Goal: Transaction & Acquisition: Purchase product/service

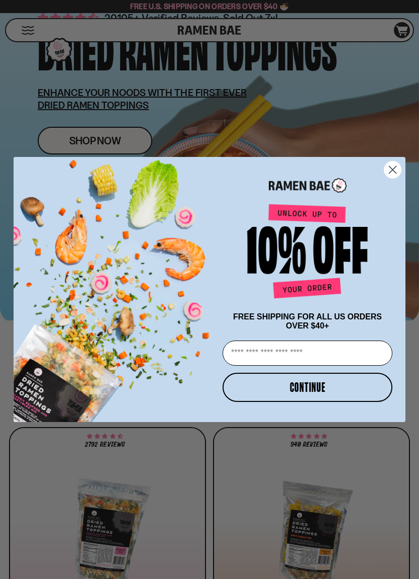
click at [345, 392] on button "CONTINUE" at bounding box center [308, 387] width 170 height 29
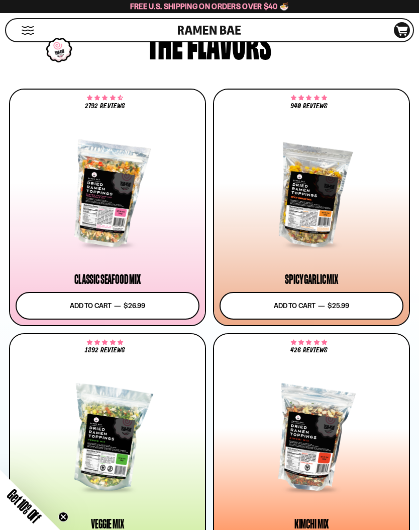
scroll to position [508, 0]
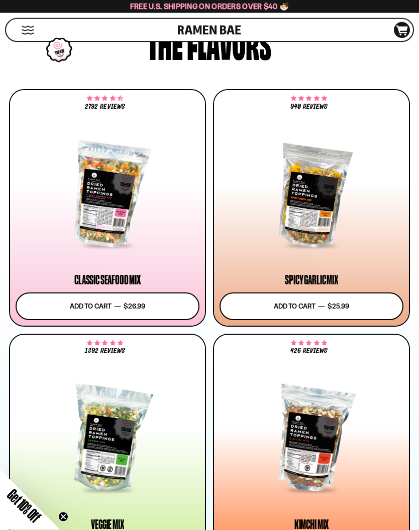
click at [334, 202] on div at bounding box center [312, 195] width 184 height 104
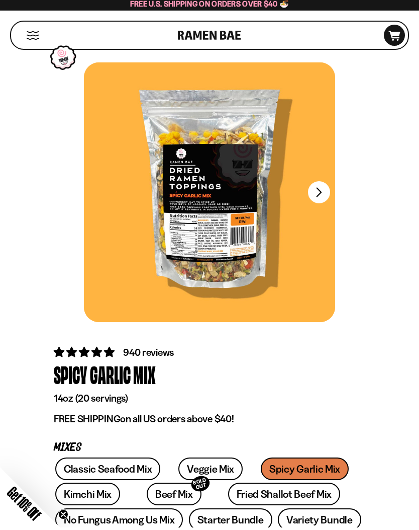
scroll to position [3, 0]
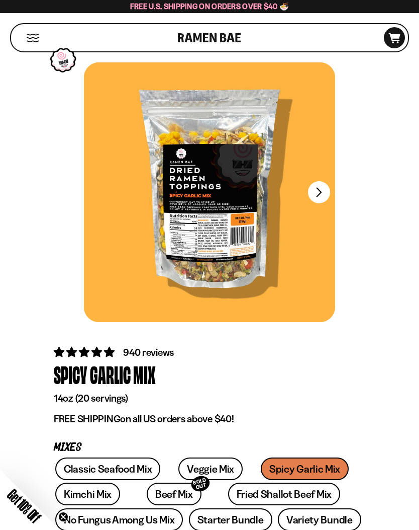
click at [319, 191] on button "FADCB6FD-DFAB-4417-9F21-029242090B77" at bounding box center [319, 192] width 22 height 22
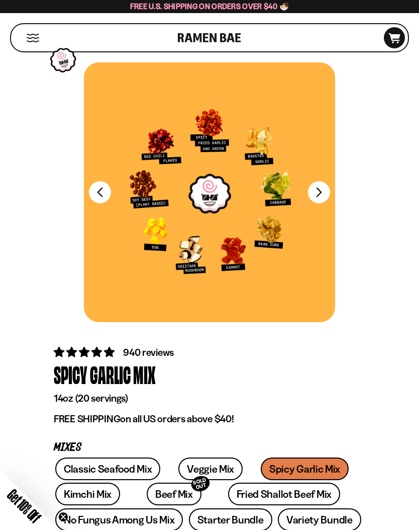
click at [324, 187] on button "FADCB6FD-DFAB-4417-9F21-029242090B77" at bounding box center [319, 192] width 22 height 22
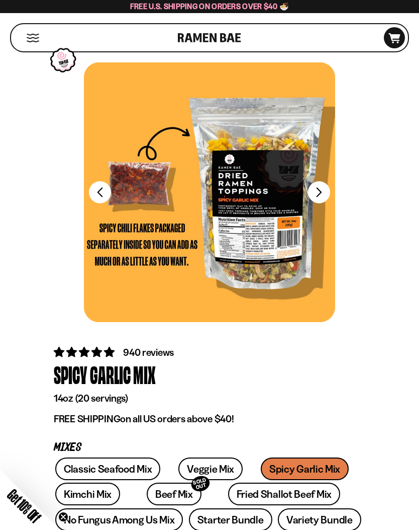
click at [324, 188] on button "FADCB6FD-DFAB-4417-9F21-029242090B77" at bounding box center [319, 192] width 22 height 22
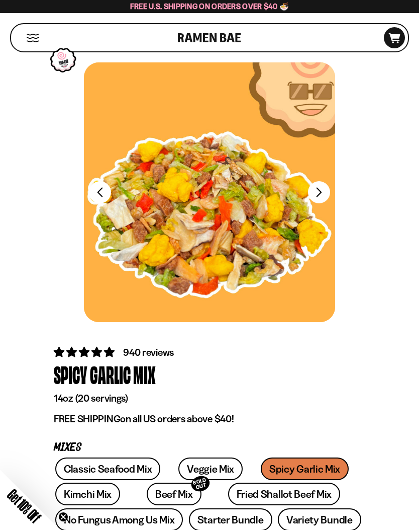
click at [325, 187] on button "FADCB6FD-DFAB-4417-9F21-029242090B77" at bounding box center [319, 192] width 22 height 22
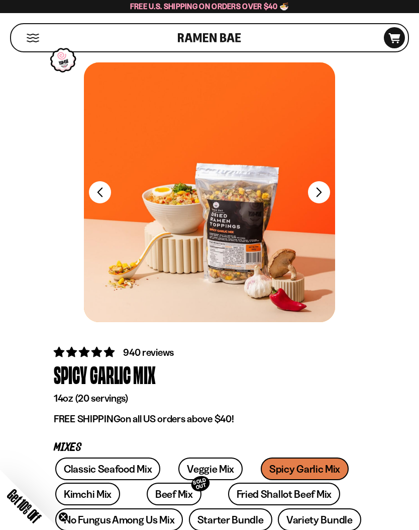
click at [319, 191] on button "FADCB6FD-DFAB-4417-9F21-029242090B77" at bounding box center [319, 192] width 22 height 22
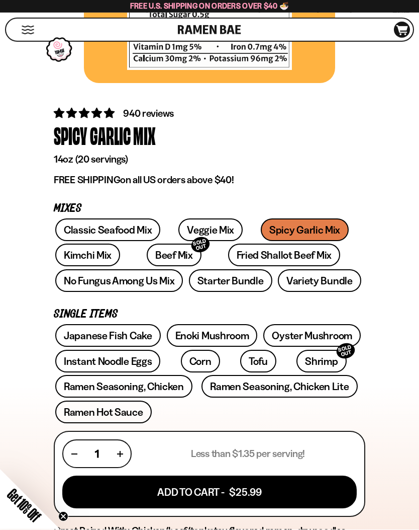
scroll to position [291, 0]
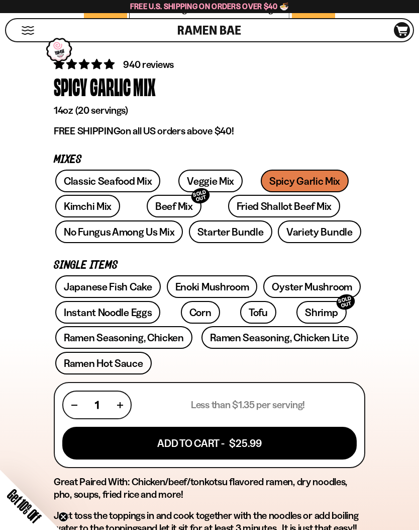
click at [79, 170] on link "Classic Seafood Mix" at bounding box center [107, 180] width 105 height 23
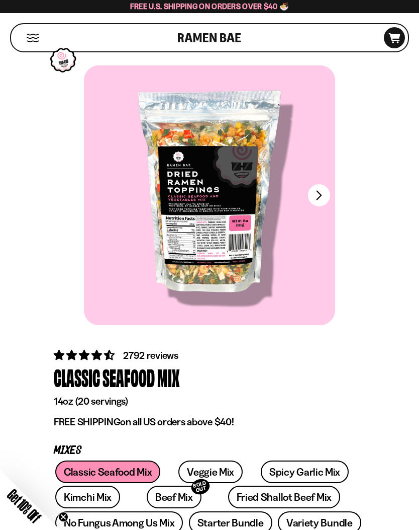
click at [326, 195] on button "FADCB6FD-DFAB-4417-9F21-029242090B77" at bounding box center [319, 195] width 22 height 22
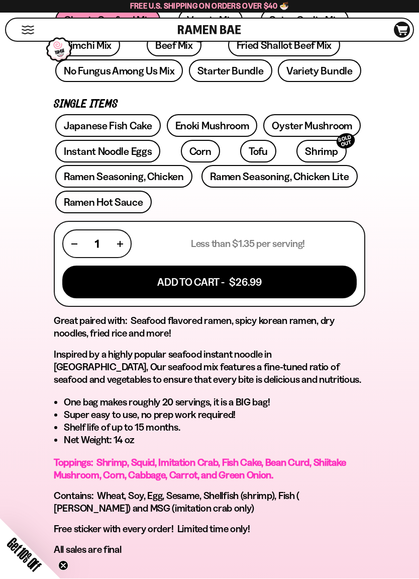
scroll to position [452, 0]
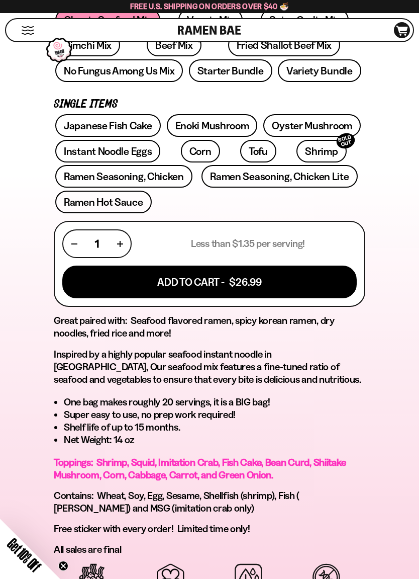
click at [328, 272] on button "Add To Cart - $26.99" at bounding box center [209, 282] width 295 height 33
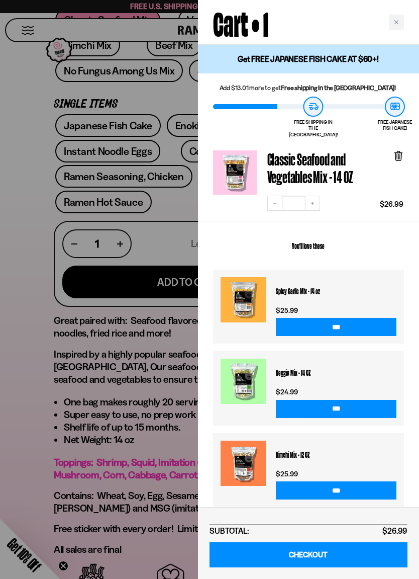
click at [88, 346] on div at bounding box center [209, 289] width 419 height 579
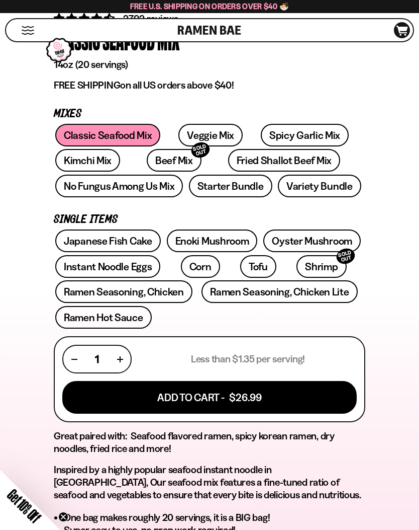
scroll to position [334, 0]
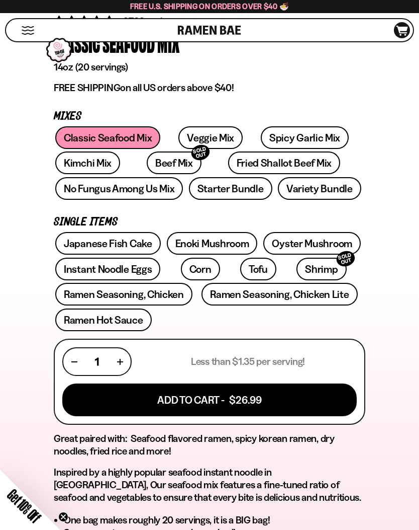
click at [96, 240] on link "Japanese Fish Cake" at bounding box center [108, 243] width 106 height 23
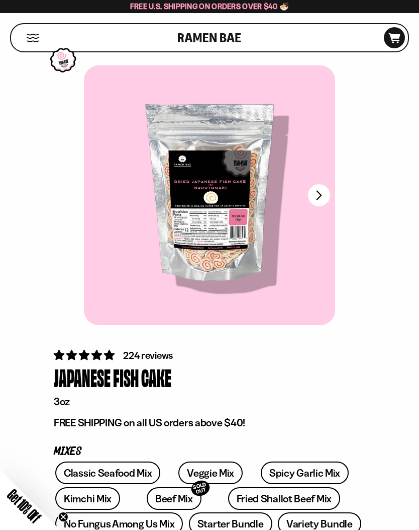
click at [328, 196] on button "FADCB6FD-DFAB-4417-9F21-029242090B77" at bounding box center [319, 195] width 22 height 22
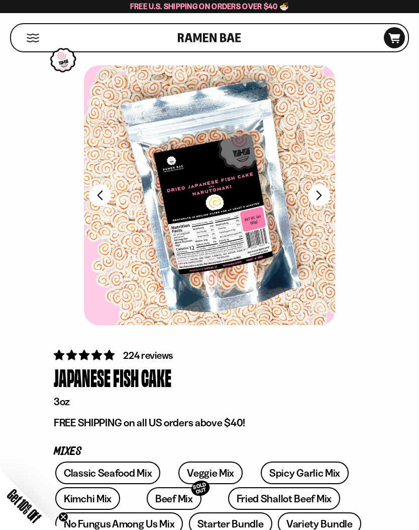
click at [330, 189] on div at bounding box center [209, 194] width 251 height 259
click at [329, 194] on button "FADCB6FD-DFAB-4417-9F21-029242090B77" at bounding box center [319, 195] width 22 height 22
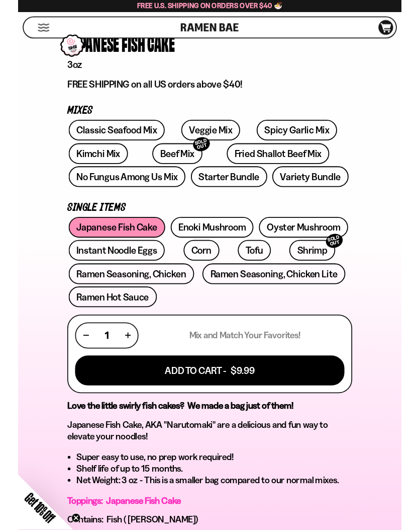
scroll to position [380, 0]
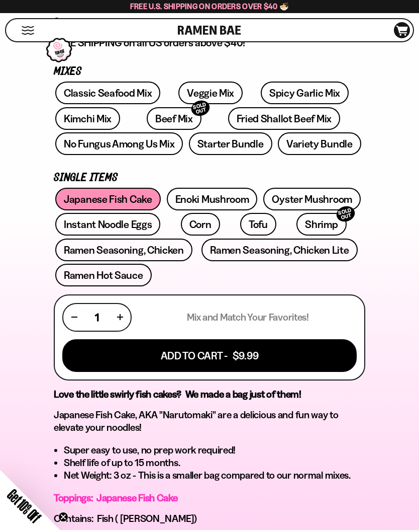
click at [338, 197] on link "Oyster Mushroom" at bounding box center [313, 199] width 98 height 23
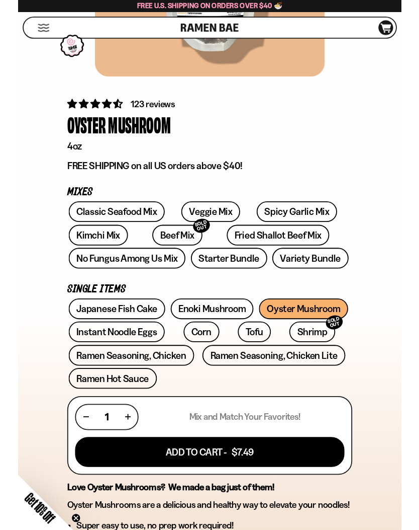
scroll to position [291, 0]
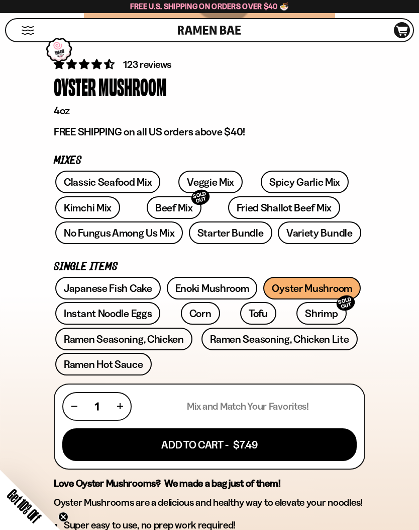
click at [228, 287] on link "Enoki Mushroom" at bounding box center [212, 288] width 91 height 23
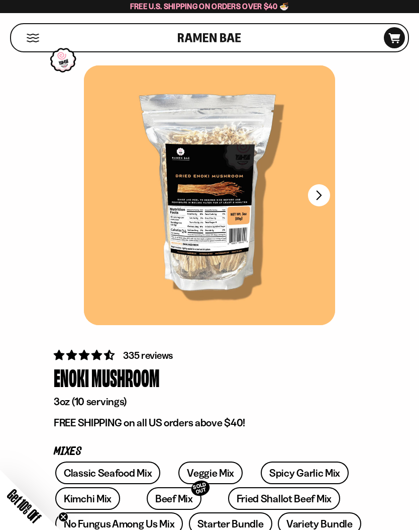
click at [332, 192] on div at bounding box center [209, 194] width 251 height 259
click at [329, 195] on button "FADCB6FD-DFAB-4417-9F21-029242090B77" at bounding box center [319, 195] width 22 height 22
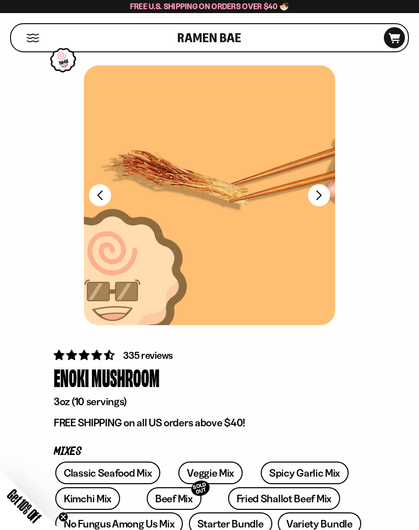
click at [326, 191] on button "FADCB6FD-DFAB-4417-9F21-029242090B77" at bounding box center [319, 195] width 22 height 22
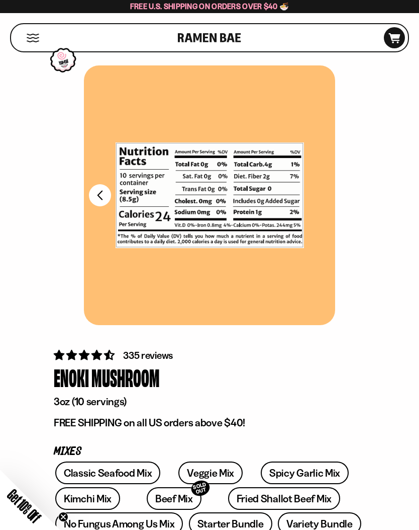
click at [92, 188] on button "FADCB6FD-DFAB-4417-9F21-029242090B77" at bounding box center [100, 195] width 22 height 22
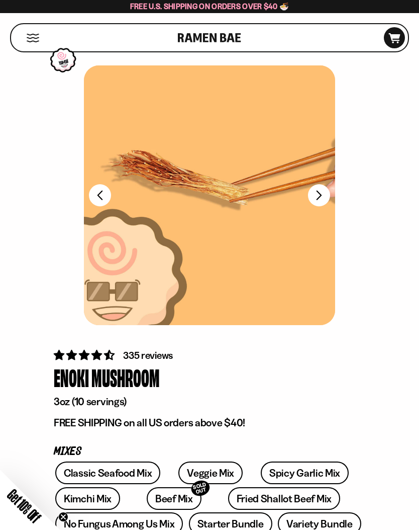
click at [92, 193] on button "FADCB6FD-DFAB-4417-9F21-029242090B77" at bounding box center [100, 195] width 22 height 22
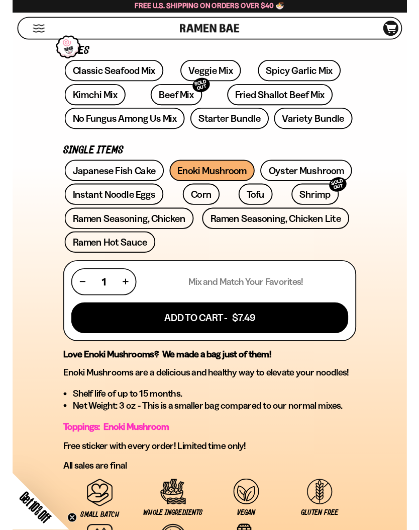
scroll to position [430, 0]
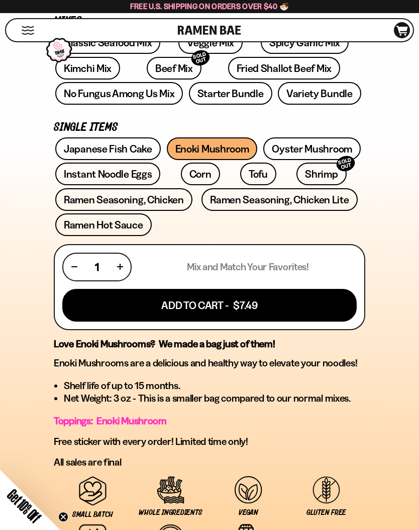
click at [184, 170] on link "Corn" at bounding box center [200, 173] width 39 height 23
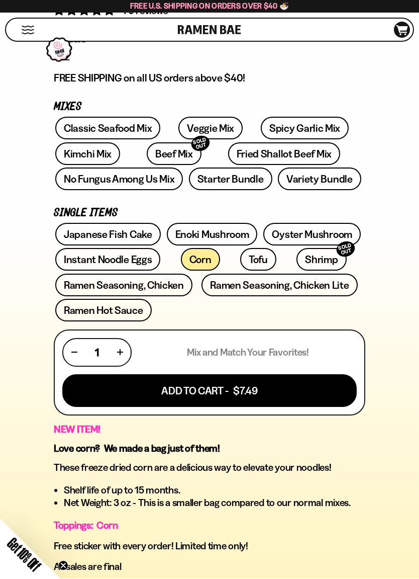
scroll to position [344, 0]
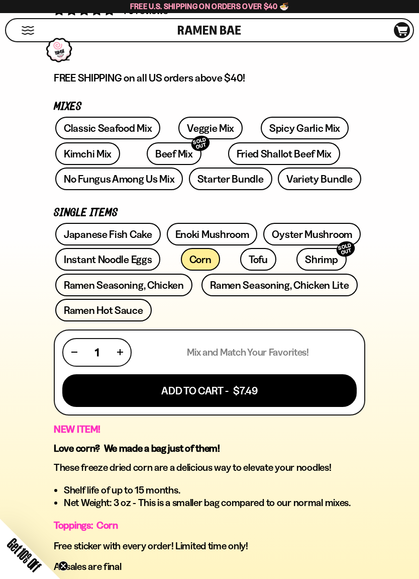
click at [330, 387] on button "Add To Cart - $7.49" at bounding box center [209, 390] width 295 height 33
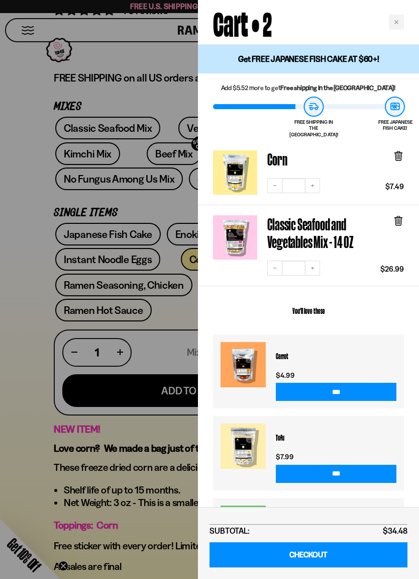
click at [34, 338] on div at bounding box center [209, 289] width 419 height 579
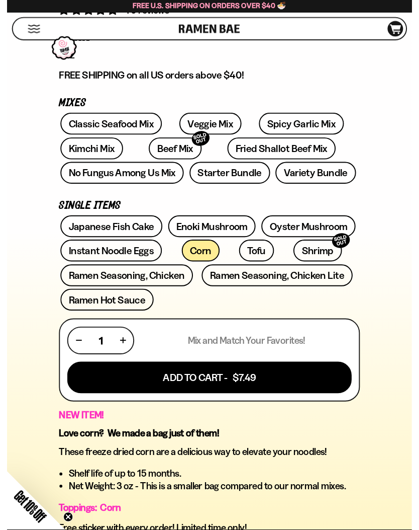
scroll to position [358, 0]
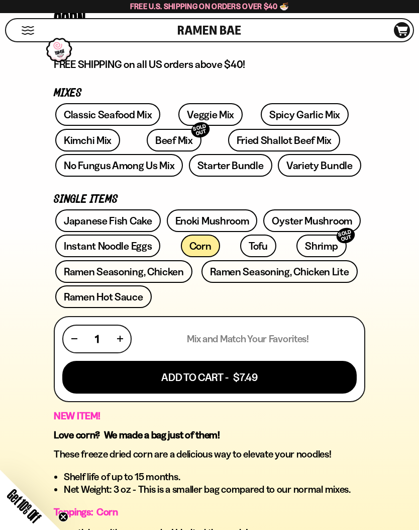
click at [297, 244] on link "Shrimp SOLD OUT" at bounding box center [322, 245] width 50 height 23
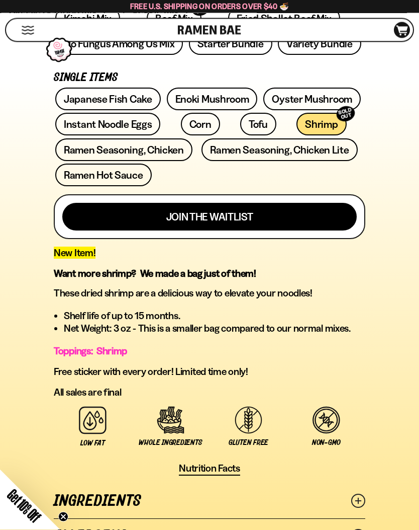
scroll to position [478, 0]
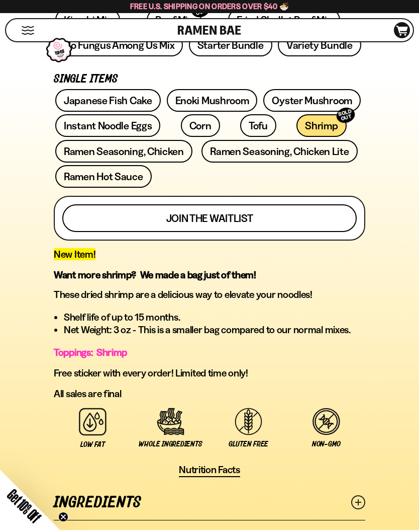
click at [328, 206] on button "Join the waitlist" at bounding box center [209, 218] width 295 height 28
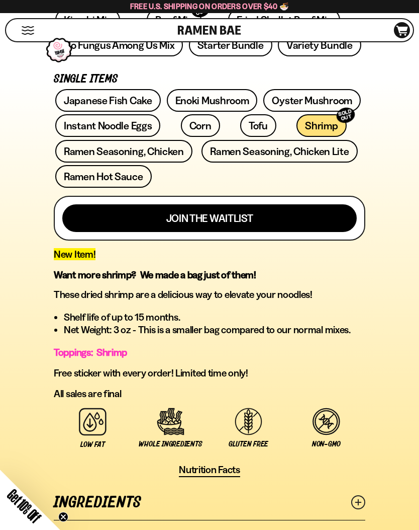
scroll to position [0, 0]
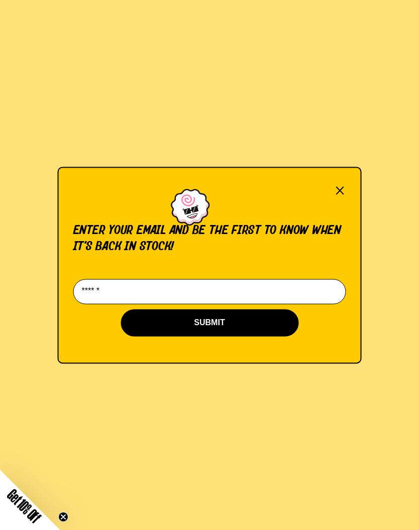
click at [316, 289] on input "Email*" at bounding box center [209, 291] width 273 height 25
click at [298, 290] on input "Email*" at bounding box center [209, 291] width 273 height 25
click at [256, 291] on input "Email*" at bounding box center [209, 291] width 273 height 25
click at [308, 286] on input "Email*" at bounding box center [209, 291] width 273 height 25
paste input "**********"
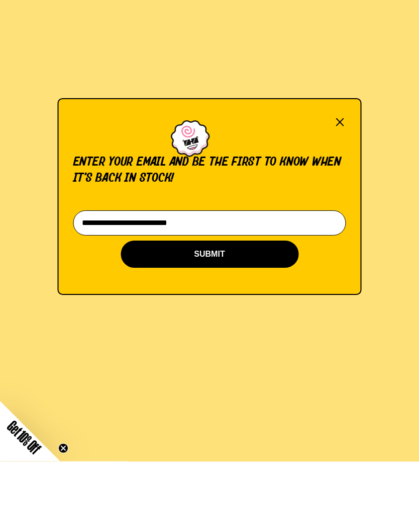
type input "**********"
click at [276, 309] on button "SUBMIT" at bounding box center [210, 322] width 178 height 27
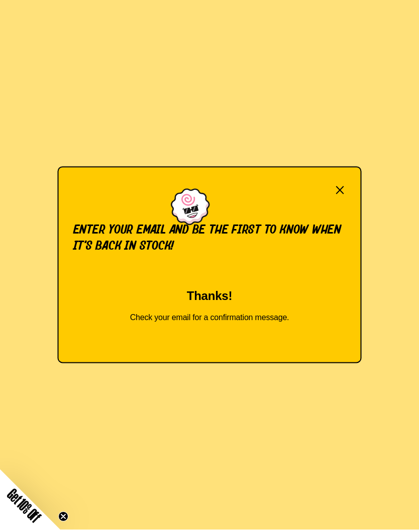
click at [341, 191] on button "×" at bounding box center [340, 191] width 11 height 14
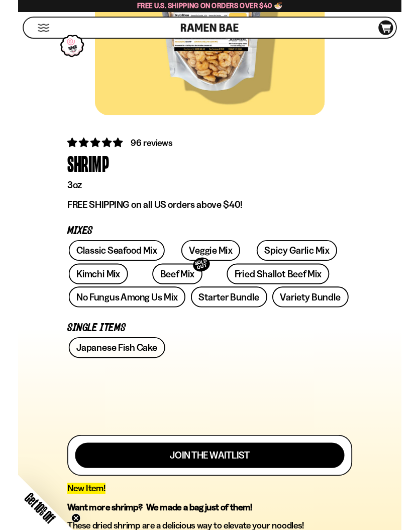
scroll to position [248, 0]
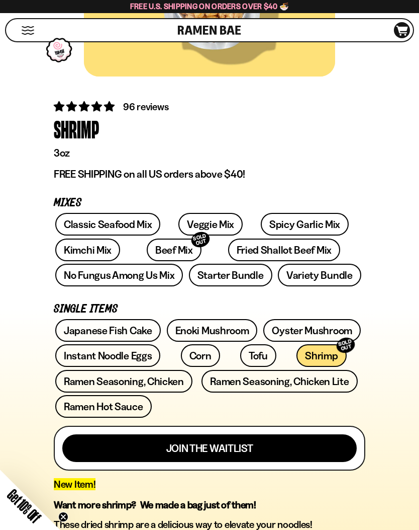
click at [76, 222] on link "Classic Seafood Mix" at bounding box center [107, 224] width 105 height 23
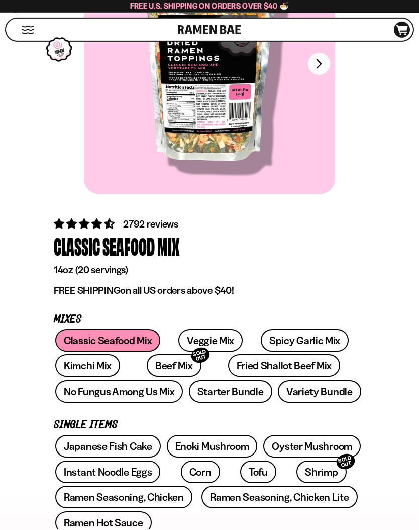
scroll to position [180, 0]
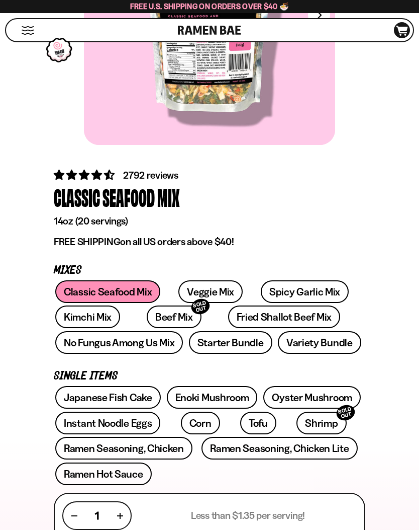
click at [299, 292] on link "Spicy Garlic Mix" at bounding box center [305, 291] width 88 height 23
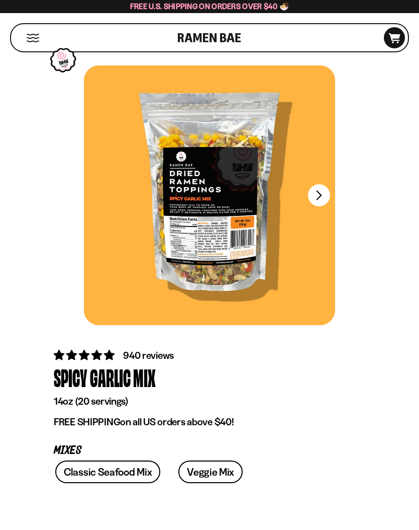
click at [324, 194] on button "FADCB6FD-DFAB-4417-9F21-029242090B77" at bounding box center [319, 195] width 22 height 22
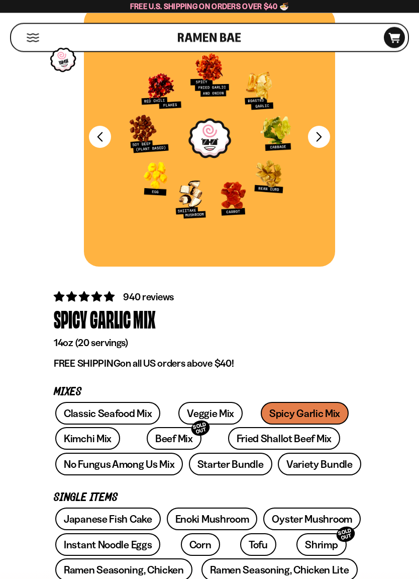
scroll to position [58, 0]
click at [92, 407] on link "Classic Seafood Mix" at bounding box center [107, 413] width 105 height 23
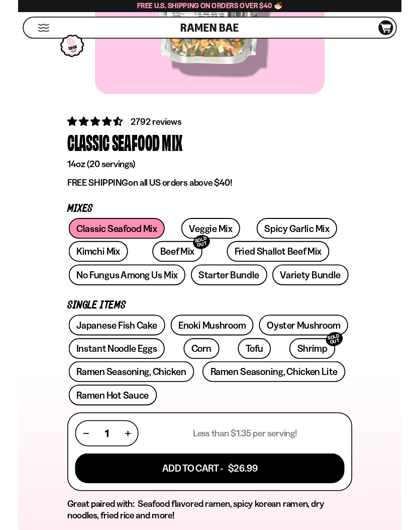
scroll to position [272, 0]
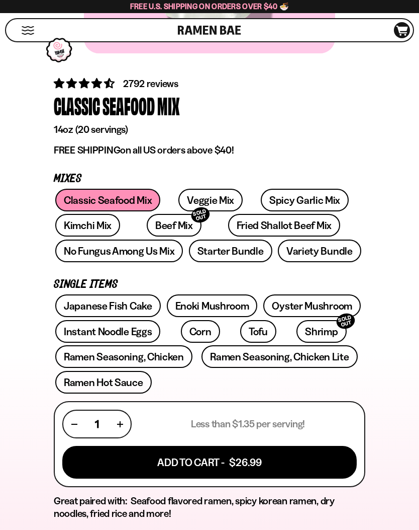
click at [249, 254] on link "Starter Bundle" at bounding box center [230, 250] width 83 height 23
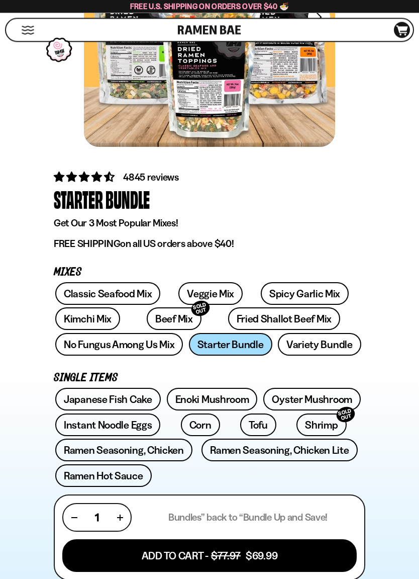
scroll to position [178, 0]
click at [330, 340] on link "Variety Bundle" at bounding box center [319, 344] width 83 height 23
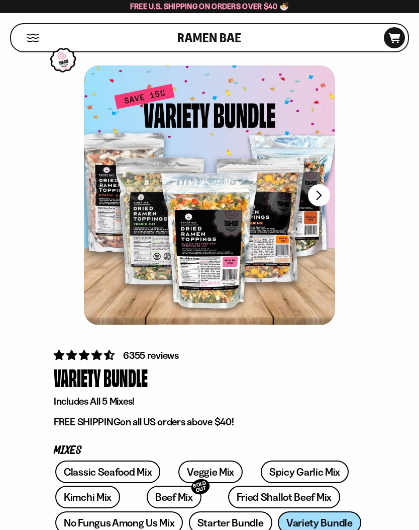
click at [324, 197] on button "FADCB6FD-DFAB-4417-9F21-029242090B77" at bounding box center [319, 195] width 22 height 22
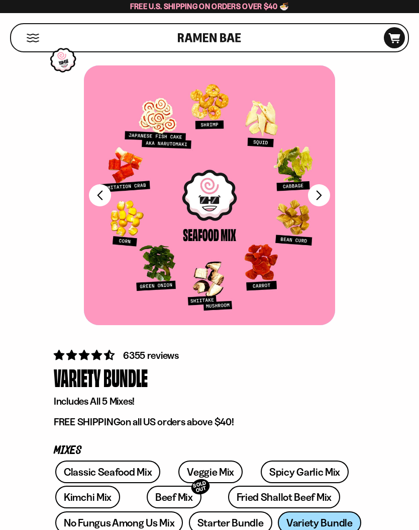
click at [325, 196] on button "FADCB6FD-DFAB-4417-9F21-029242090B77" at bounding box center [319, 195] width 22 height 22
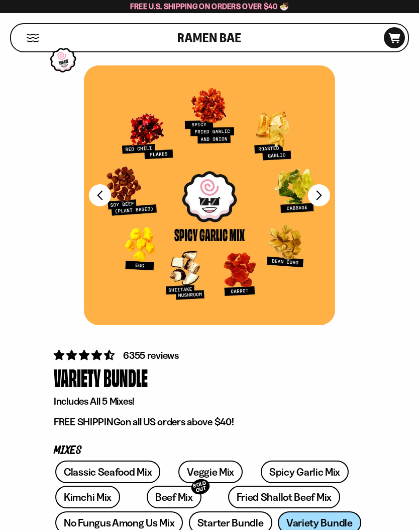
click at [328, 195] on button "FADCB6FD-DFAB-4417-9F21-029242090B77" at bounding box center [319, 195] width 22 height 22
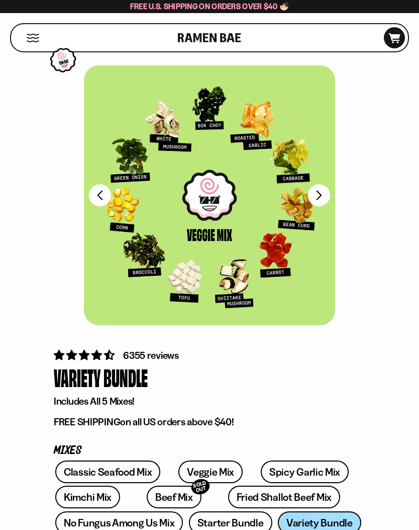
click at [327, 192] on button "FADCB6FD-DFAB-4417-9F21-029242090B77" at bounding box center [319, 195] width 22 height 22
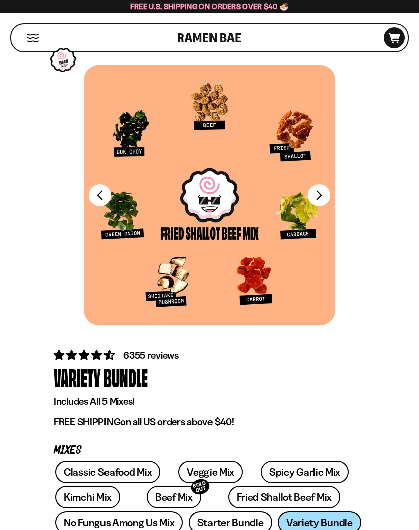
click at [326, 194] on button "FADCB6FD-DFAB-4417-9F21-029242090B77" at bounding box center [319, 195] width 22 height 22
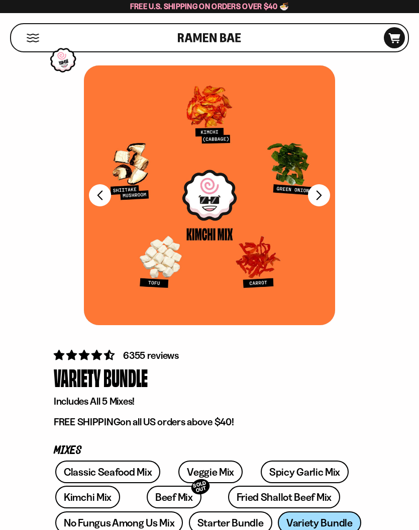
click at [328, 192] on button "FADCB6FD-DFAB-4417-9F21-029242090B77" at bounding box center [319, 195] width 22 height 22
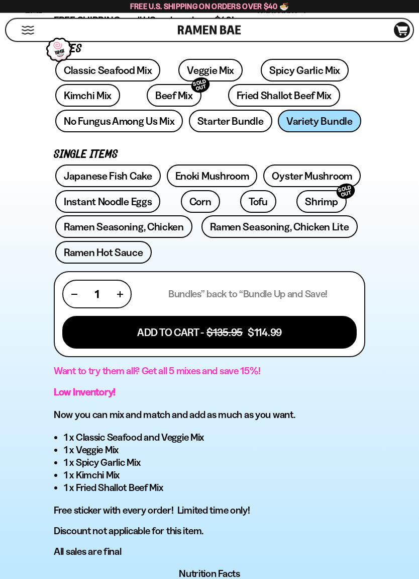
scroll to position [401, 0]
click at [236, 179] on link "Enoki Mushroom" at bounding box center [212, 175] width 91 height 23
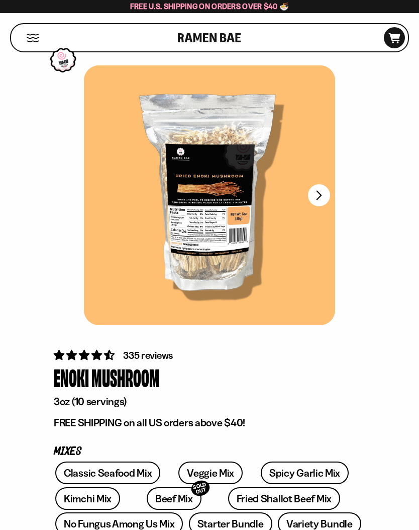
click at [323, 195] on button "FADCB6FD-DFAB-4417-9F21-029242090B77" at bounding box center [319, 195] width 22 height 22
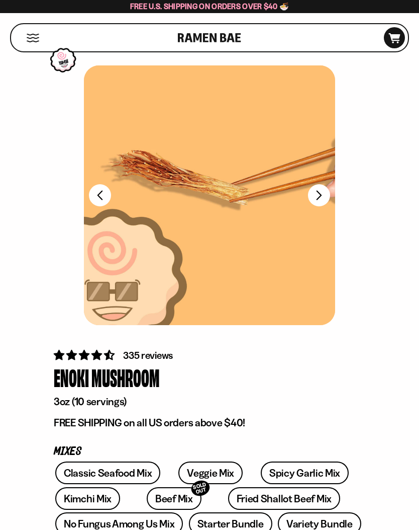
click at [325, 193] on button "FADCB6FD-DFAB-4417-9F21-029242090B77" at bounding box center [319, 195] width 22 height 22
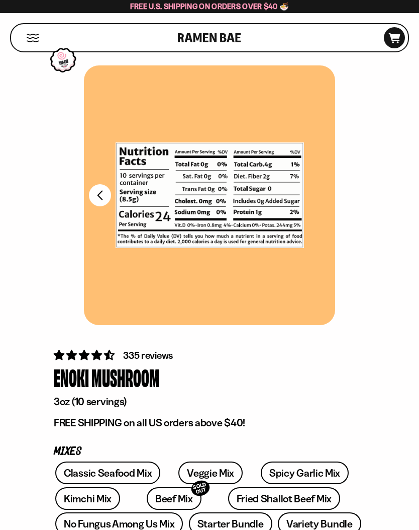
click at [326, 189] on div at bounding box center [209, 194] width 251 height 259
click at [96, 198] on button "FADCB6FD-DFAB-4417-9F21-029242090B77" at bounding box center [100, 195] width 22 height 22
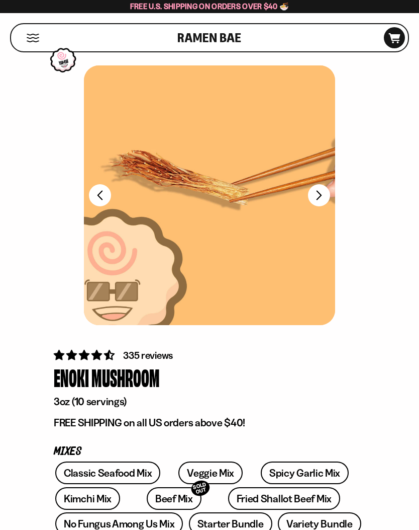
click at [99, 196] on button "FADCB6FD-DFAB-4417-9F21-029242090B77" at bounding box center [100, 195] width 22 height 22
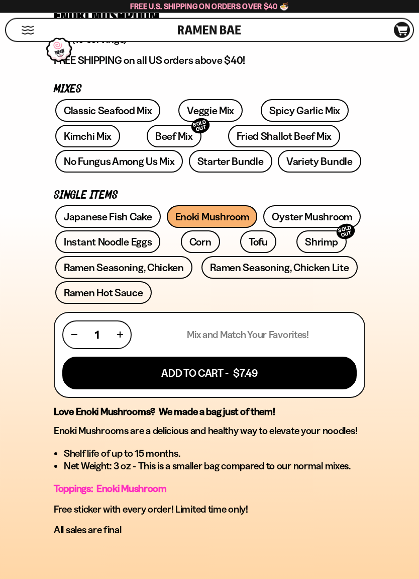
scroll to position [362, 0]
click at [339, 215] on link "Oyster Mushroom" at bounding box center [313, 216] width 98 height 23
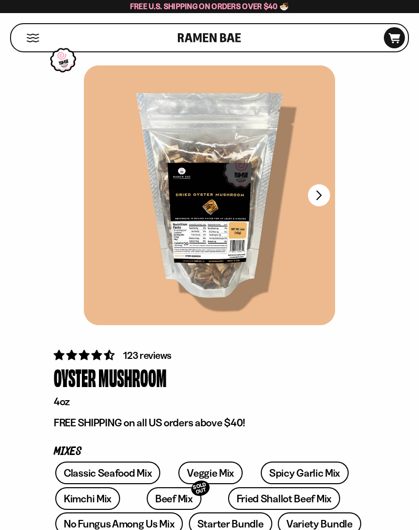
click at [324, 193] on button "FADCB6FD-DFAB-4417-9F21-029242090B77" at bounding box center [319, 195] width 22 height 22
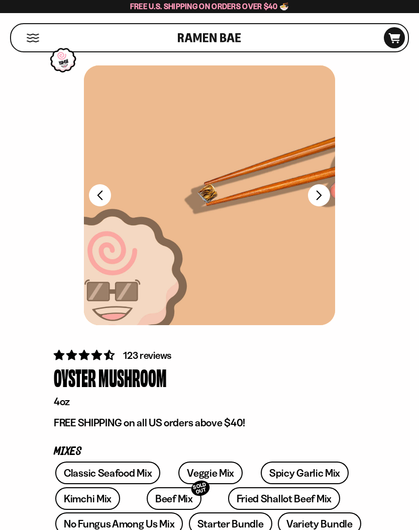
click at [332, 198] on div at bounding box center [209, 194] width 251 height 259
click at [328, 197] on button "FADCB6FD-DFAB-4417-9F21-029242090B77" at bounding box center [319, 195] width 22 height 22
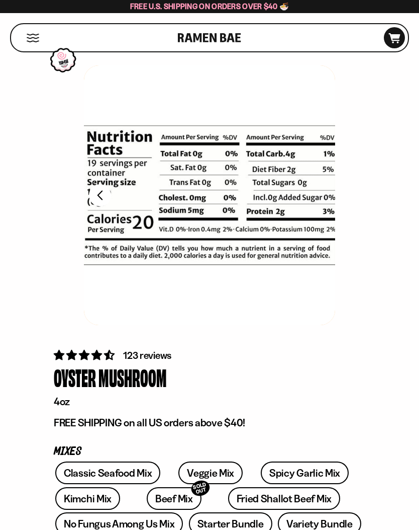
click at [330, 194] on div at bounding box center [209, 194] width 251 height 259
click at [96, 206] on button "FADCB6FD-DFAB-4417-9F21-029242090B77" at bounding box center [100, 195] width 22 height 22
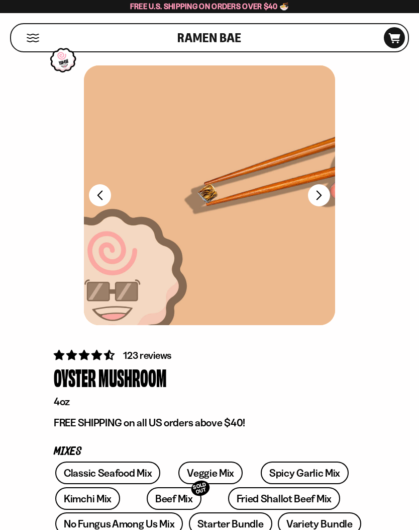
click at [96, 200] on button "FADCB6FD-DFAB-4417-9F21-029242090B77" at bounding box center [100, 195] width 22 height 22
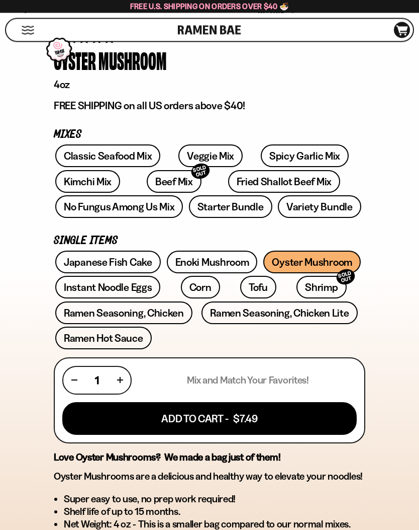
scroll to position [313, 0]
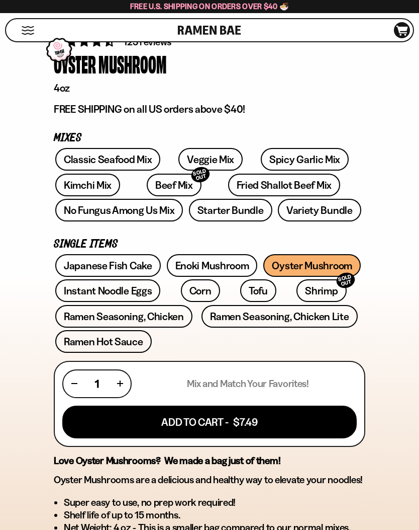
click at [225, 259] on link "Enoki Mushroom" at bounding box center [212, 265] width 91 height 23
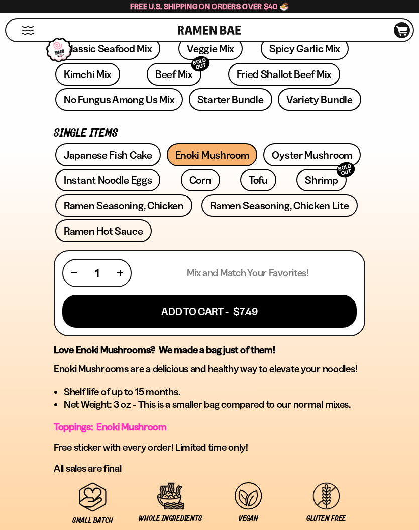
scroll to position [423, 0]
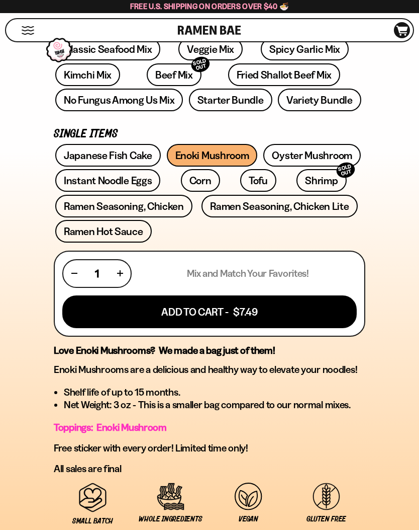
click at [82, 150] on link "Japanese Fish Cake" at bounding box center [108, 155] width 106 height 23
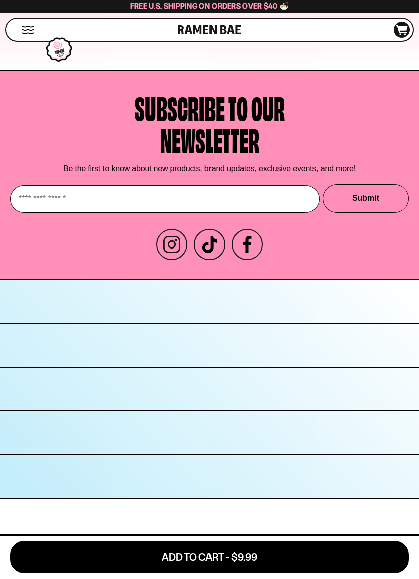
scroll to position [4299, 0]
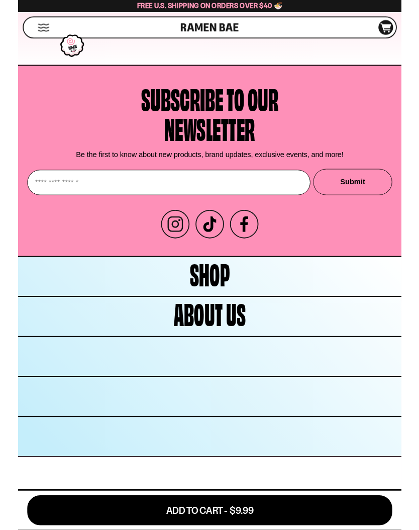
scroll to position [4488, 0]
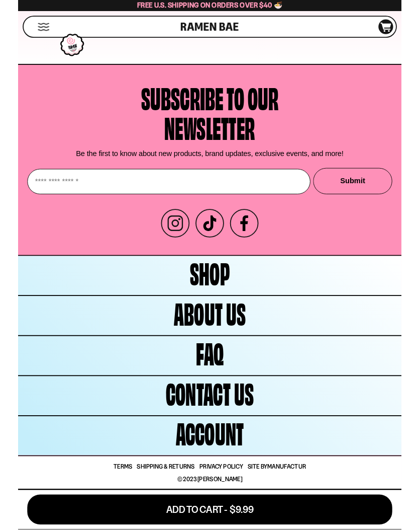
scroll to position [4882, 0]
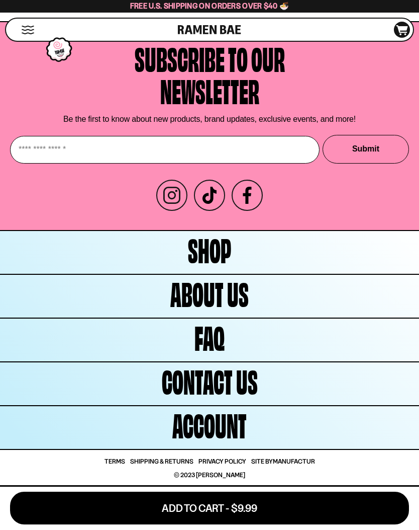
click at [348, 331] on link "FAQ" at bounding box center [209, 340] width 419 height 43
click at [34, 29] on button "Mobile Menu Trigger" at bounding box center [28, 30] width 14 height 9
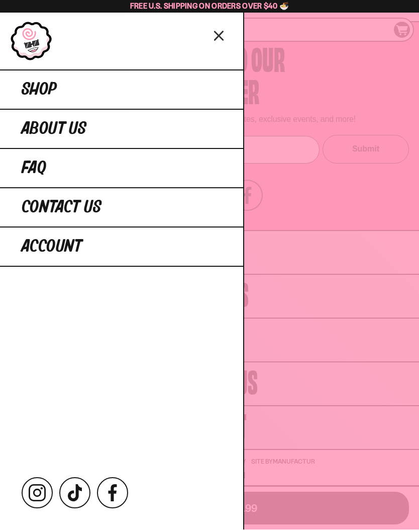
click at [34, 97] on span "Shop" at bounding box center [39, 90] width 35 height 18
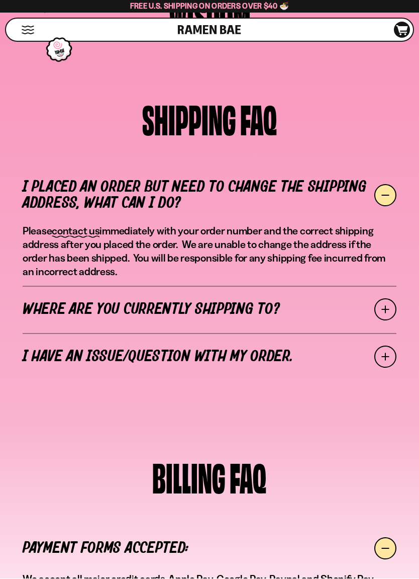
scroll to position [132, 0]
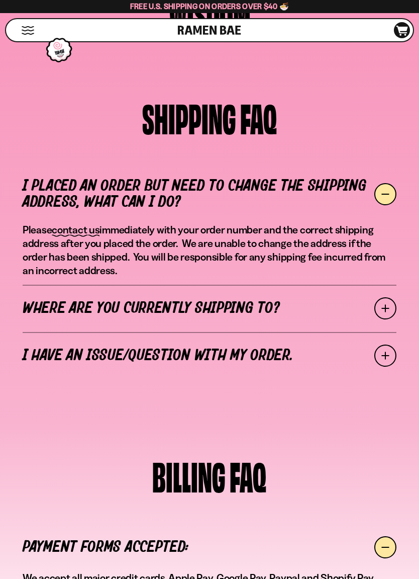
click at [388, 305] on span at bounding box center [386, 308] width 22 height 22
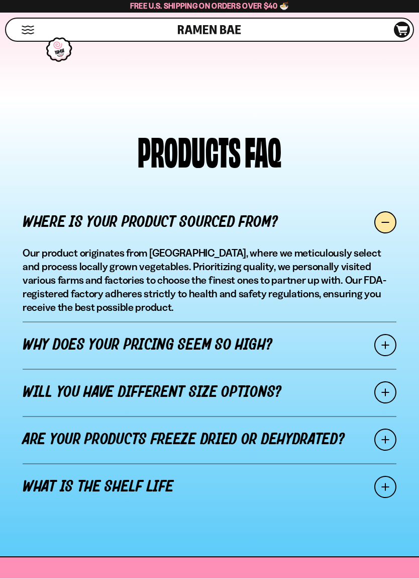
scroll to position [1225, 0]
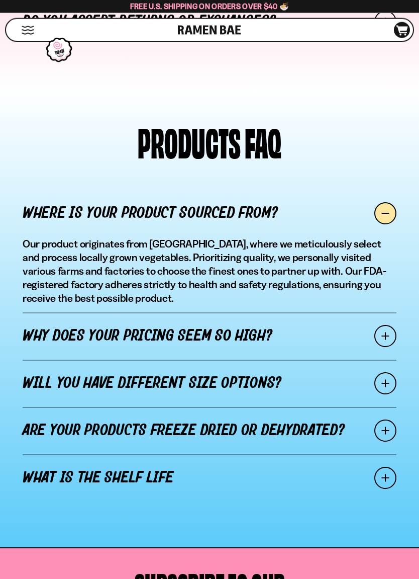
click at [388, 420] on span at bounding box center [386, 431] width 22 height 22
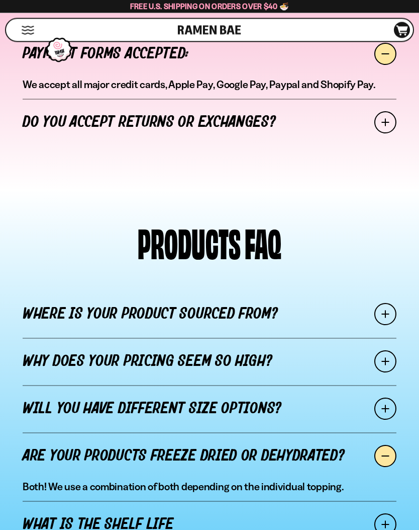
scroll to position [1134, 0]
click at [384, 350] on span at bounding box center [386, 361] width 22 height 22
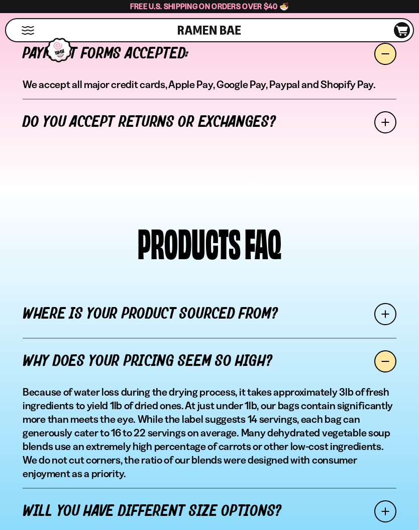
click at [395, 303] on span at bounding box center [386, 314] width 22 height 22
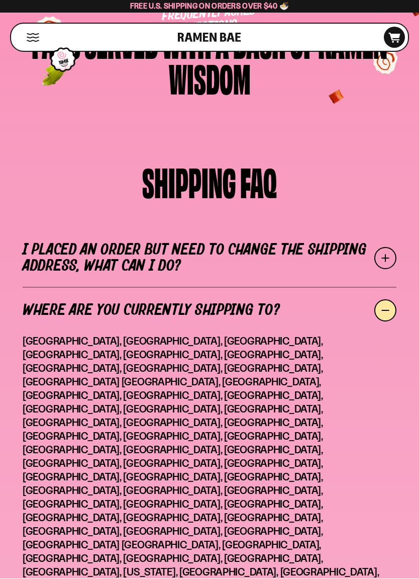
scroll to position [68, 0]
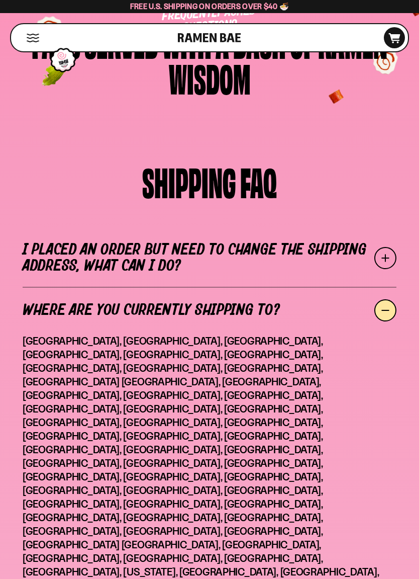
click at [382, 265] on span at bounding box center [386, 258] width 22 height 22
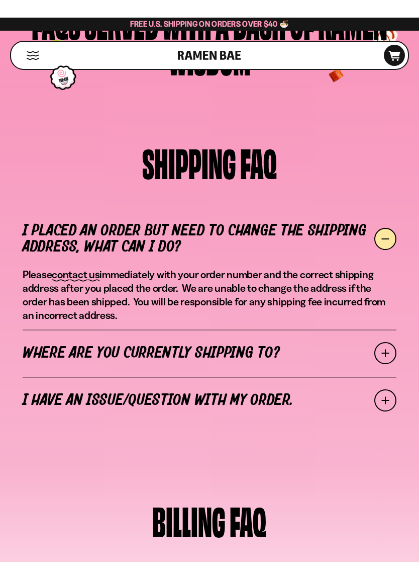
scroll to position [71, 0]
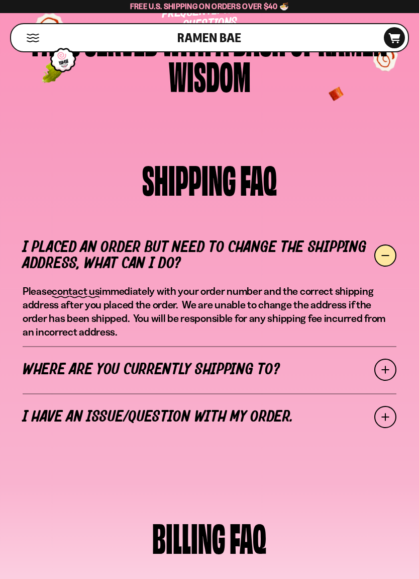
click at [381, 367] on span at bounding box center [386, 370] width 22 height 22
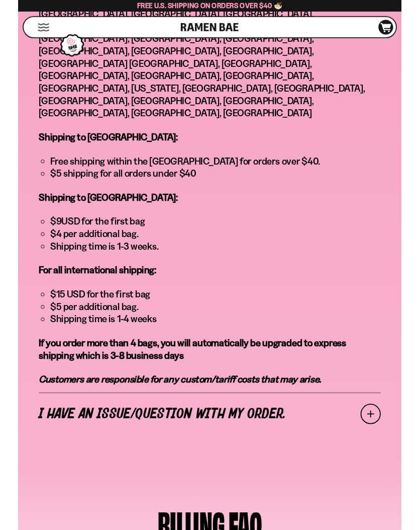
scroll to position [593, 0]
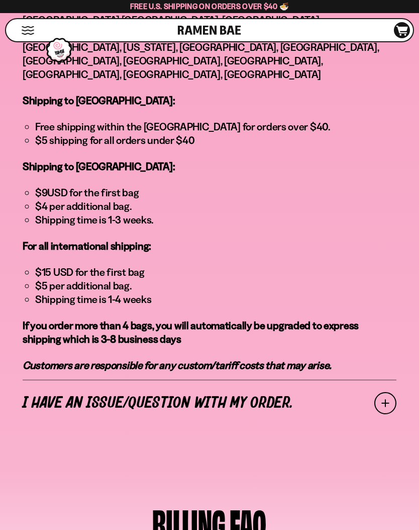
click at [395, 379] on link "I have an issue/question with my order." at bounding box center [210, 402] width 374 height 47
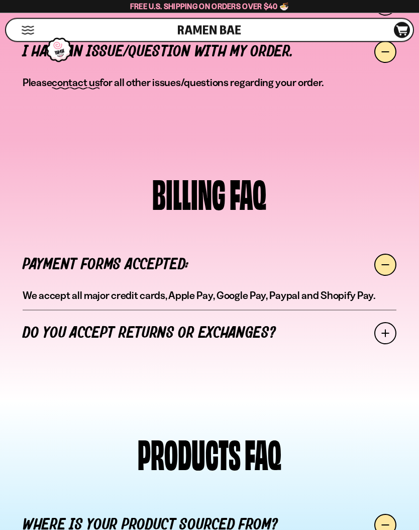
click at [388, 326] on span at bounding box center [386, 333] width 22 height 22
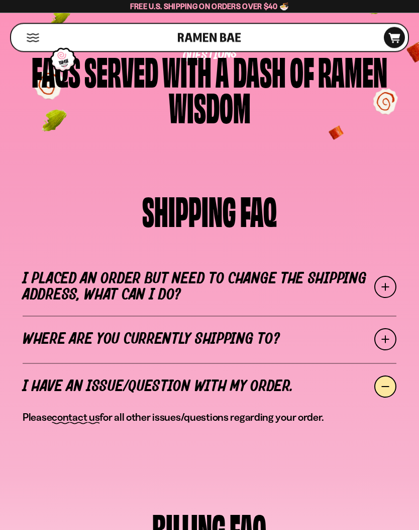
scroll to position [0, 0]
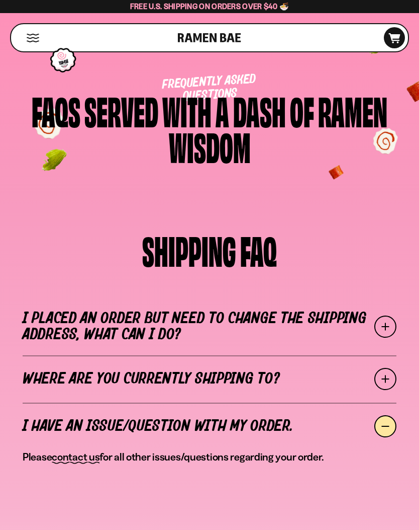
click at [396, 38] on icon at bounding box center [395, 38] width 12 height 10
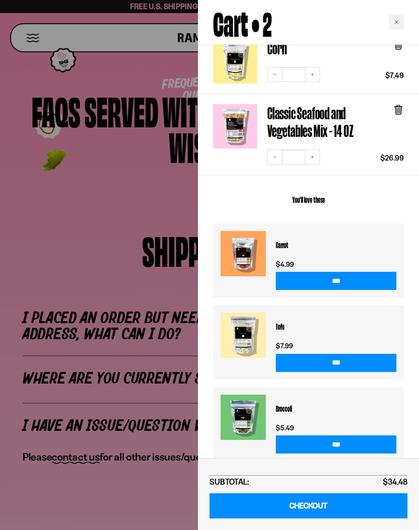
scroll to position [111, 0]
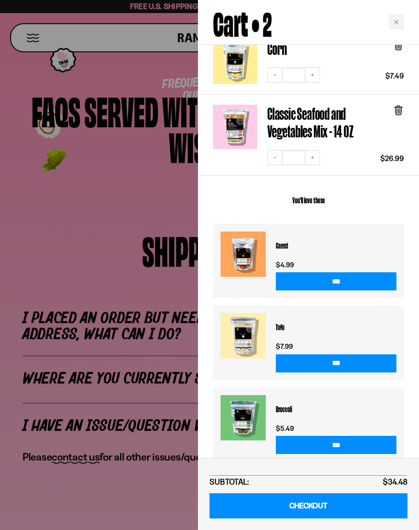
click at [55, 251] on div at bounding box center [209, 265] width 419 height 530
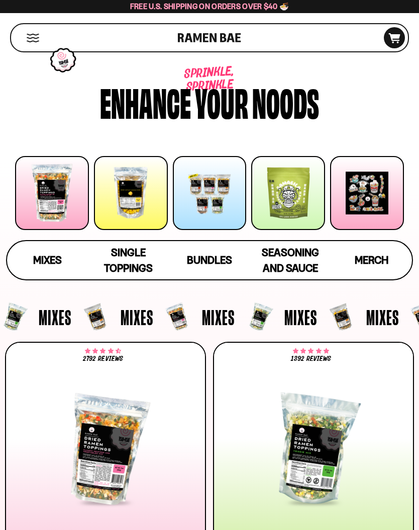
click at [121, 263] on span "Single Toppings" at bounding box center [128, 260] width 49 height 28
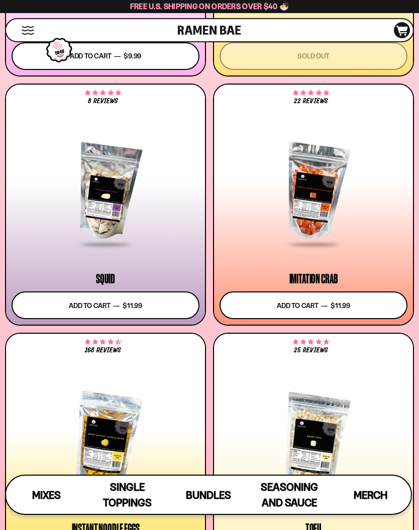
scroll to position [1528, 0]
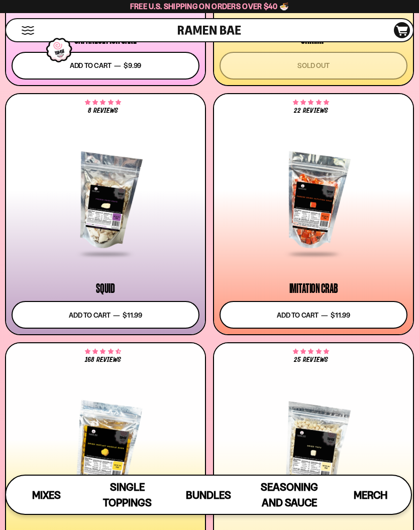
click at [372, 197] on div at bounding box center [314, 201] width 188 height 108
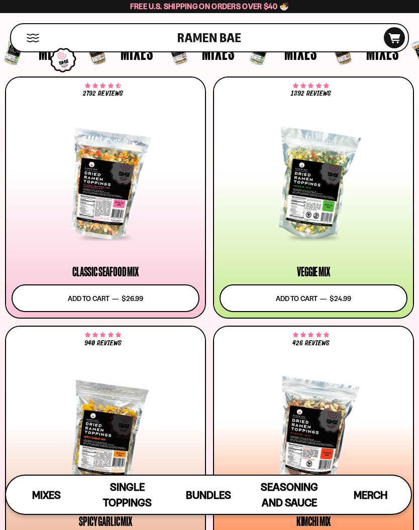
scroll to position [237, 0]
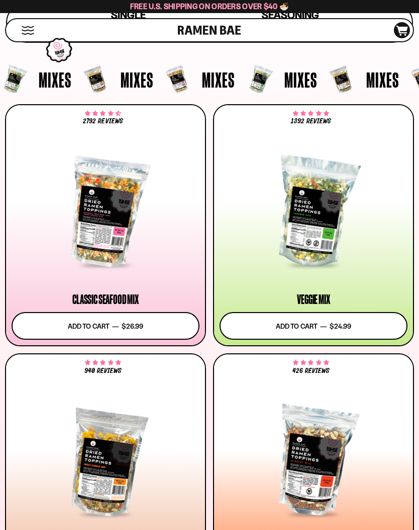
click at [91, 239] on div at bounding box center [106, 212] width 188 height 108
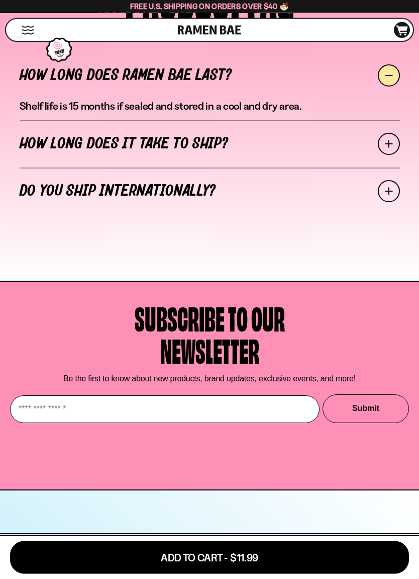
scroll to position [3602, 0]
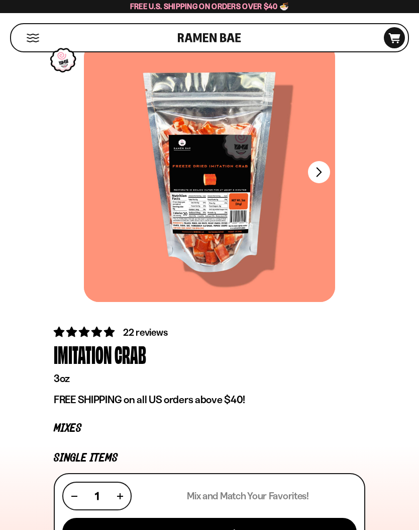
scroll to position [0, 0]
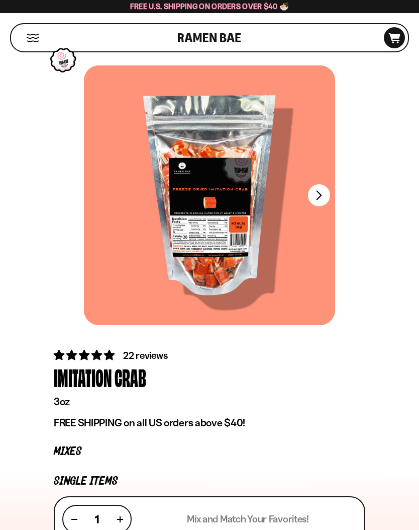
click at [323, 185] on button "FADCB6FD-DFAB-4417-9F21-029242090B77" at bounding box center [319, 195] width 22 height 22
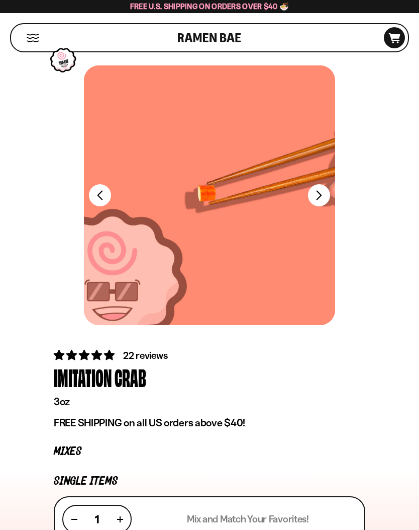
click at [330, 191] on div at bounding box center [209, 194] width 251 height 259
click at [325, 192] on button "FADCB6FD-DFAB-4417-9F21-029242090B77" at bounding box center [319, 195] width 22 height 22
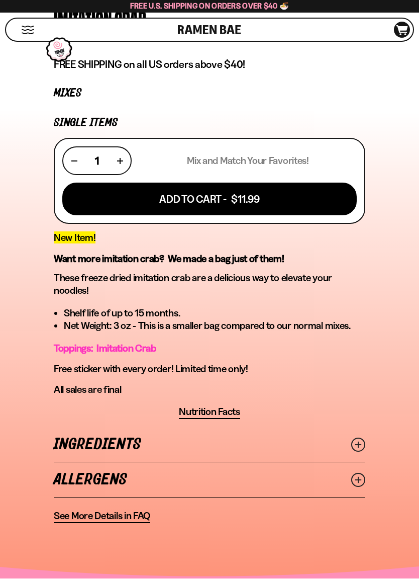
scroll to position [359, 0]
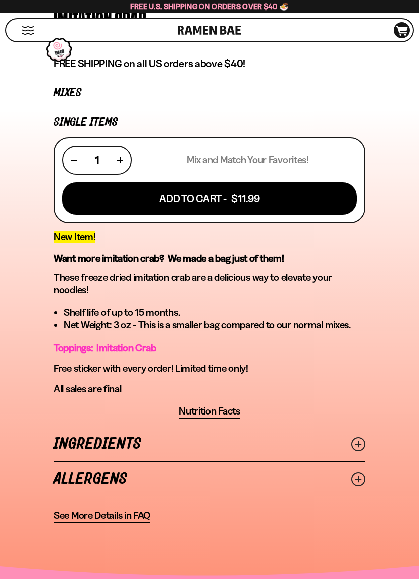
click at [336, 200] on button "Add To Cart - $11.99" at bounding box center [209, 198] width 295 height 33
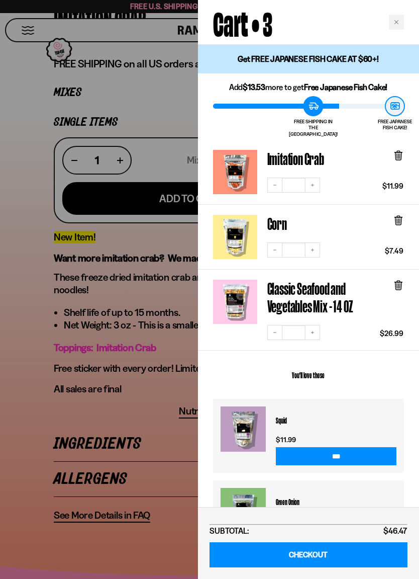
scroll to position [0, 0]
click at [80, 292] on div at bounding box center [209, 289] width 419 height 579
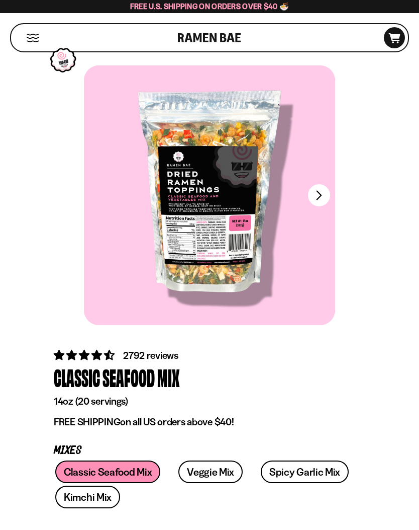
click at [330, 199] on button "FADCB6FD-DFAB-4417-9F21-029242090B77" at bounding box center [319, 195] width 22 height 22
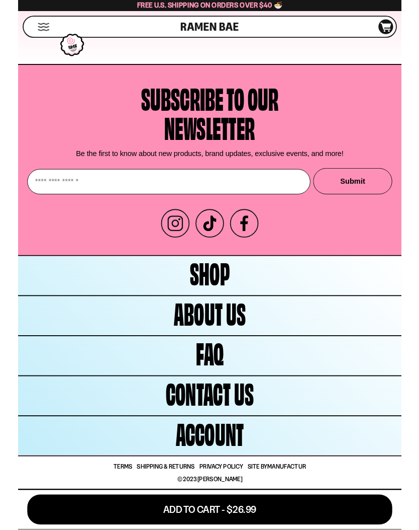
scroll to position [5004, 0]
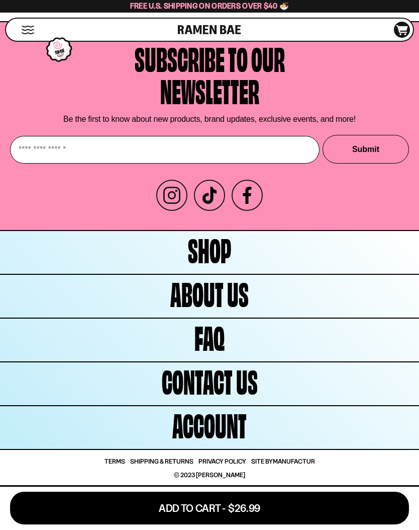
click at [208, 198] on icon at bounding box center [209, 195] width 17 height 17
